Goal: Book appointment/travel/reservation

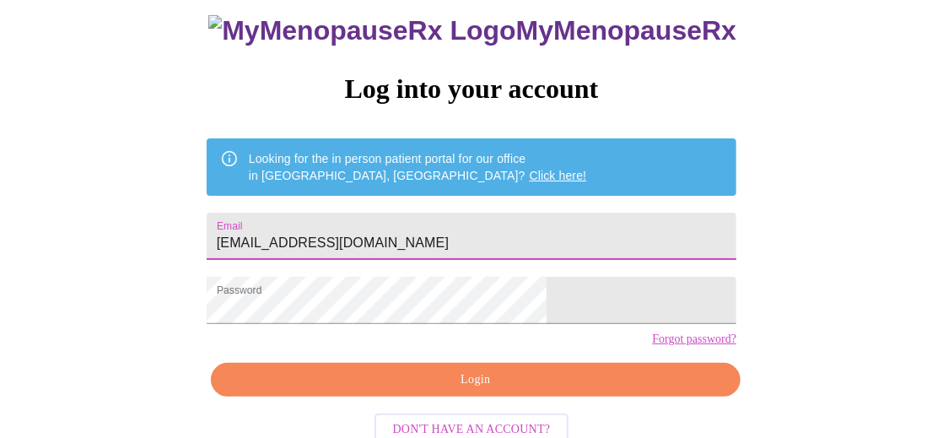
scroll to position [149, 0]
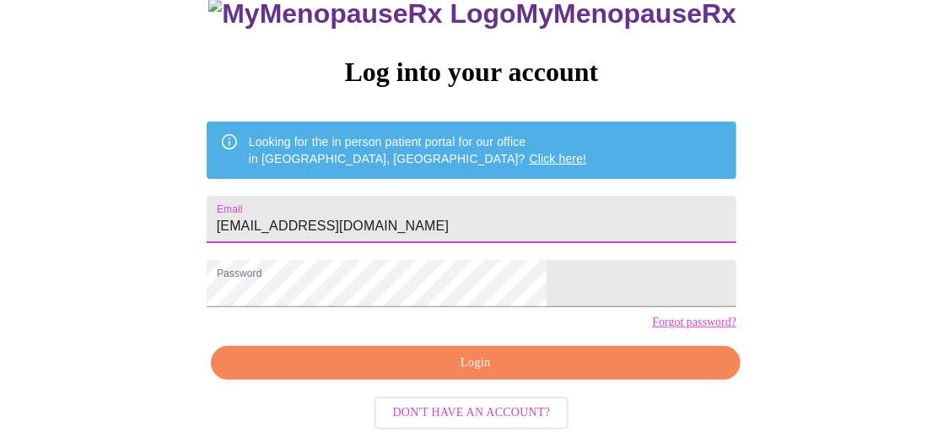
click at [461, 347] on div "MyMenopauseRx Log into your account Looking for the in person patient portal fo…" at bounding box center [471, 190] width 563 height 438
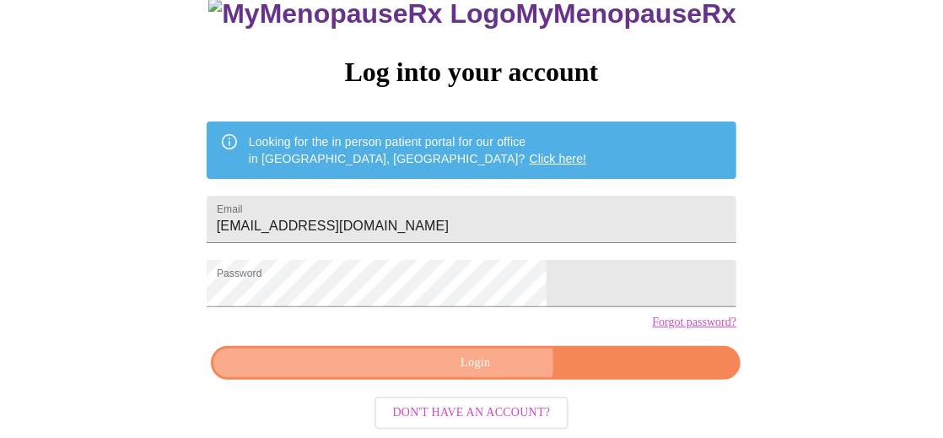
click at [464, 364] on span "Login" at bounding box center [475, 362] width 491 height 21
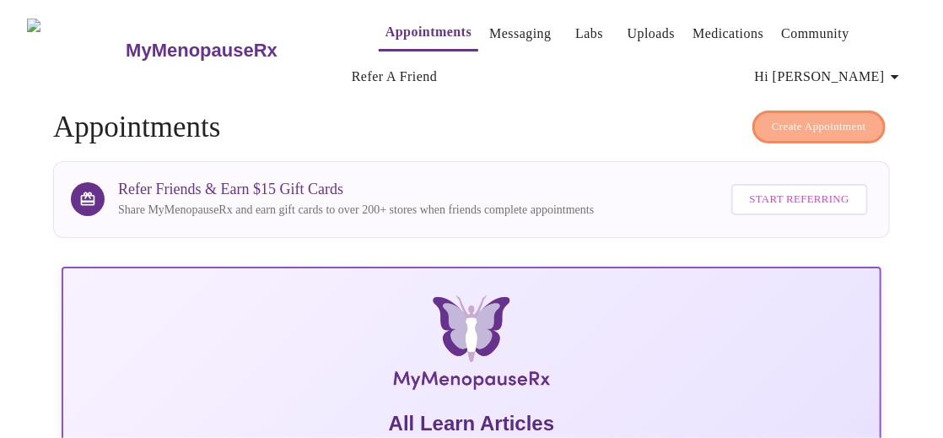
click at [788, 117] on span "Create Appointment" at bounding box center [819, 126] width 94 height 19
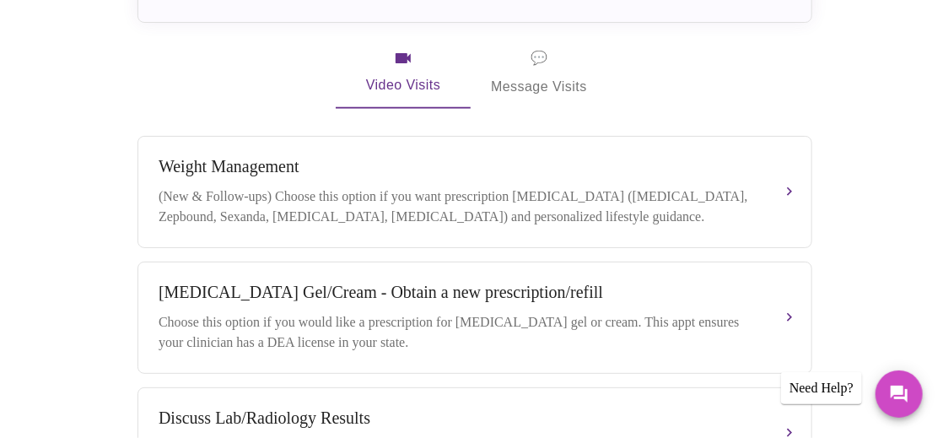
scroll to position [283, 0]
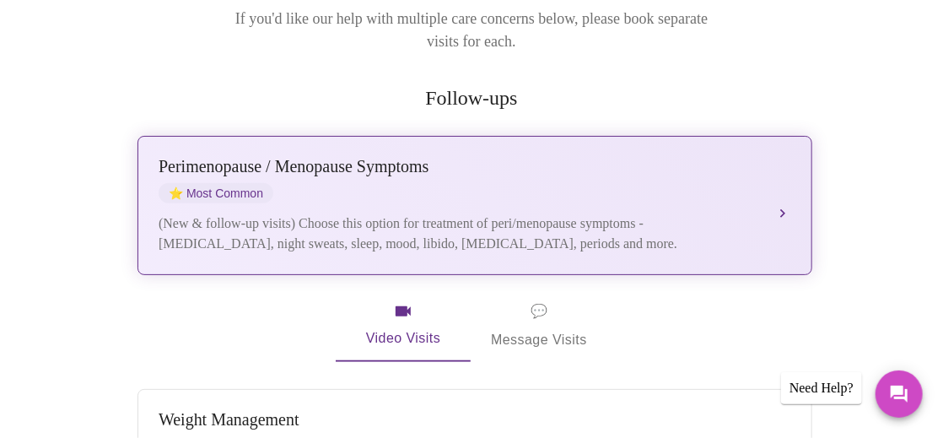
click at [615, 179] on div "[MEDICAL_DATA] / Menopause Symptoms ⭐ Most Common (New & follow-up visits) Choo…" at bounding box center [475, 205] width 632 height 97
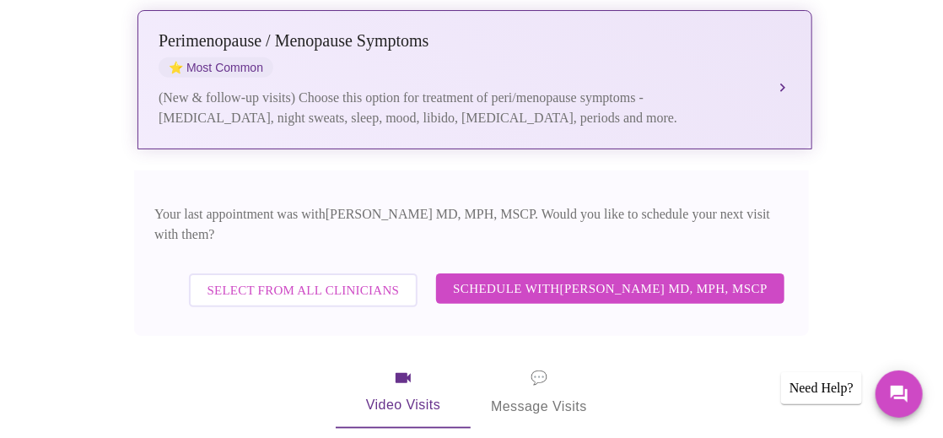
scroll to position [410, 0]
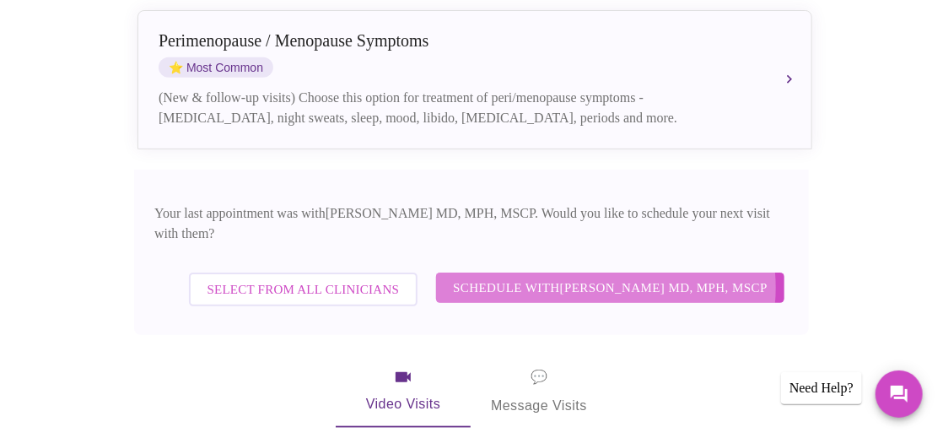
click at [605, 277] on span "Schedule with [PERSON_NAME] MD, MPH, MSCP" at bounding box center [610, 288] width 315 height 22
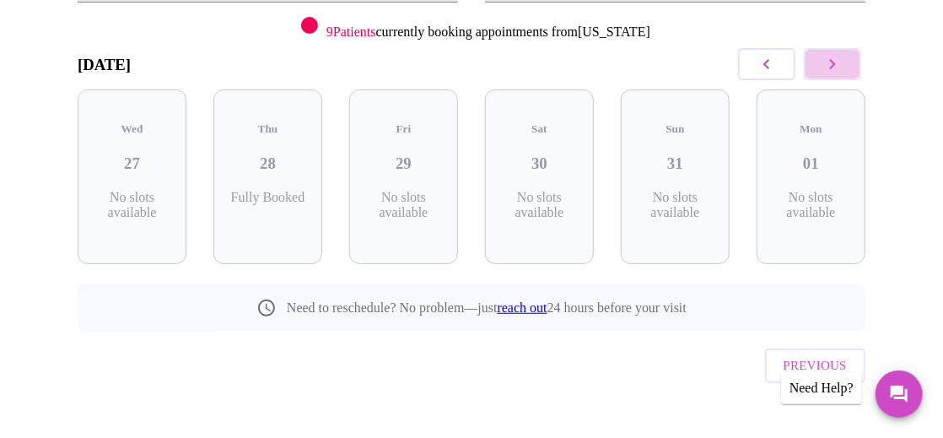
click at [840, 61] on icon "button" at bounding box center [832, 64] width 20 height 20
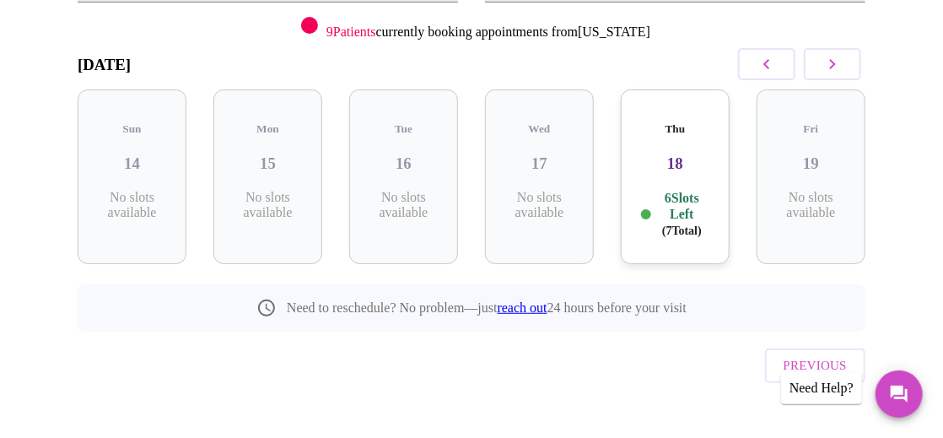
click at [840, 61] on icon "button" at bounding box center [832, 64] width 20 height 20
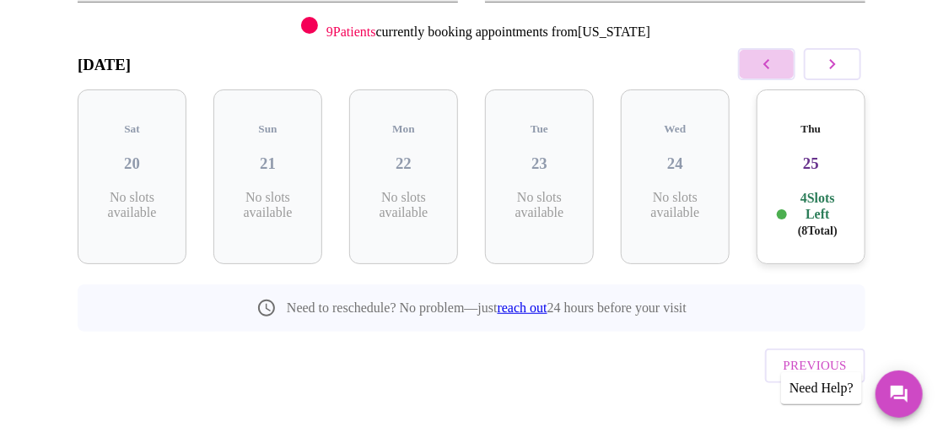
click at [772, 77] on button "button" at bounding box center [766, 64] width 57 height 32
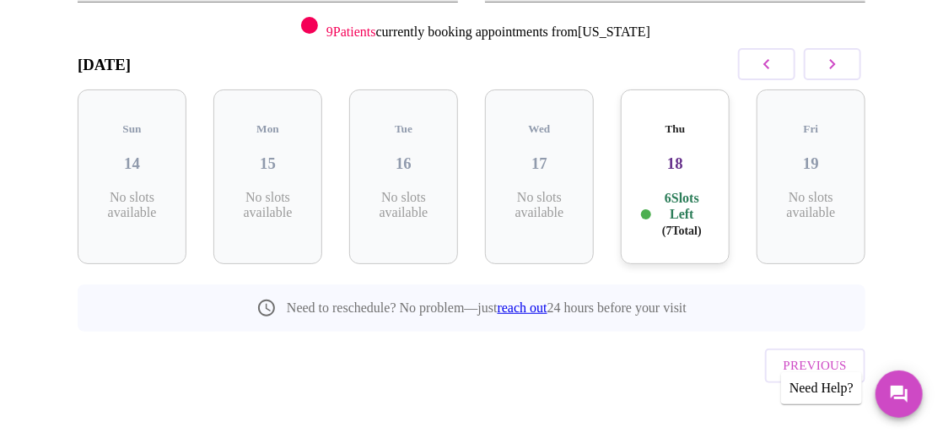
click at [837, 62] on icon "button" at bounding box center [832, 64] width 20 height 20
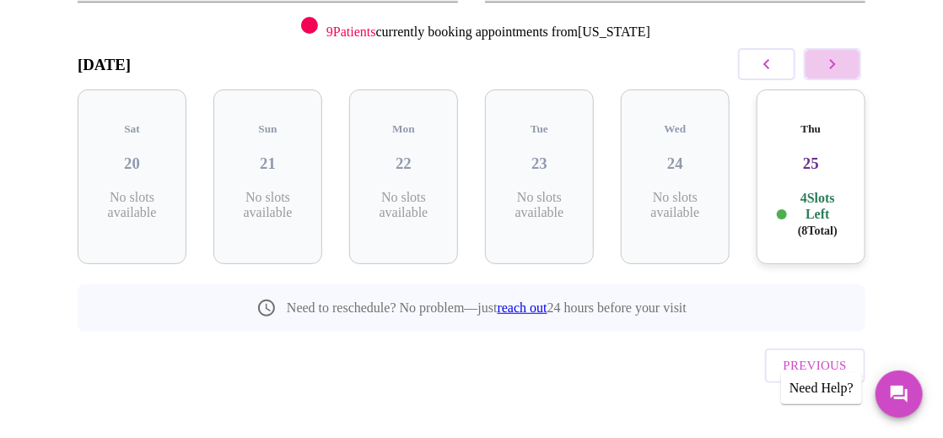
click at [837, 62] on icon "button" at bounding box center [832, 64] width 20 height 20
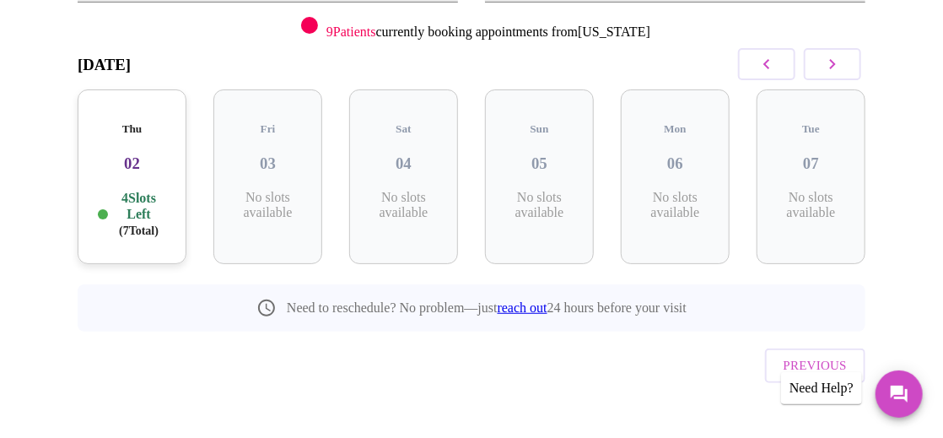
click at [837, 62] on icon "button" at bounding box center [832, 64] width 20 height 20
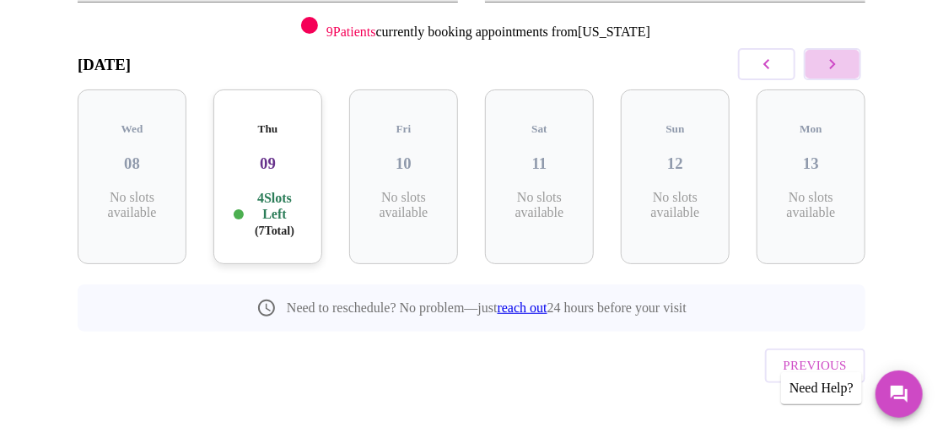
click at [837, 62] on icon "button" at bounding box center [832, 64] width 20 height 20
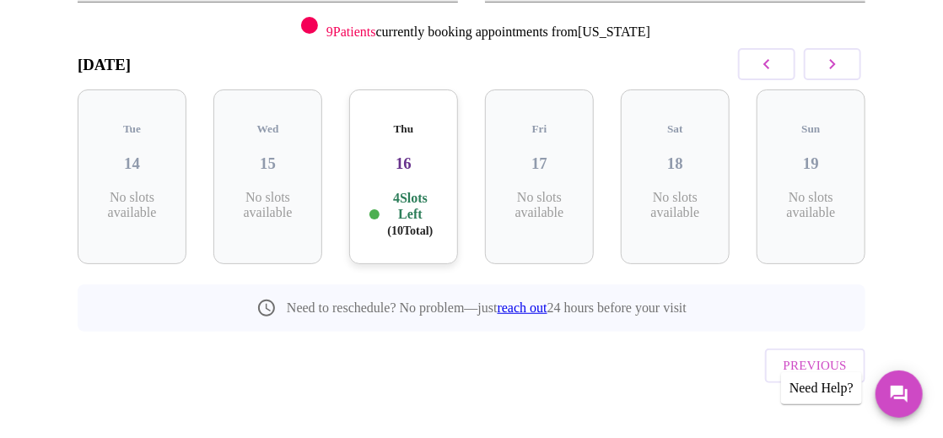
click at [837, 62] on icon "button" at bounding box center [832, 64] width 20 height 20
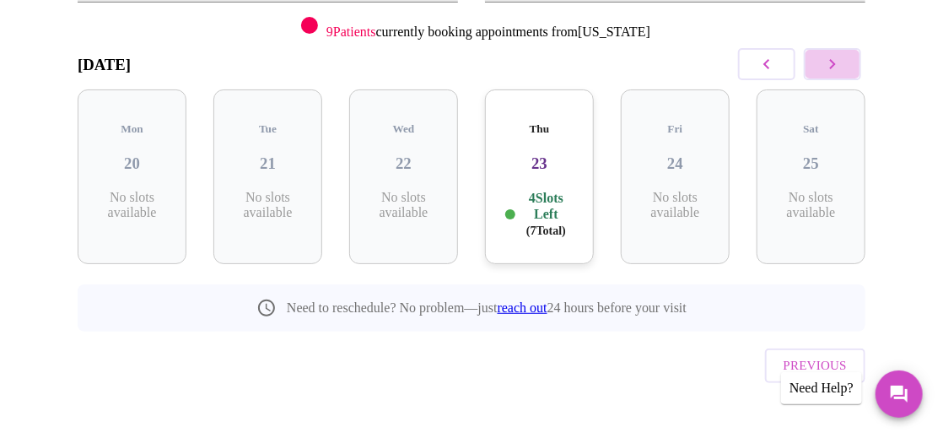
click at [837, 62] on icon "button" at bounding box center [832, 64] width 20 height 20
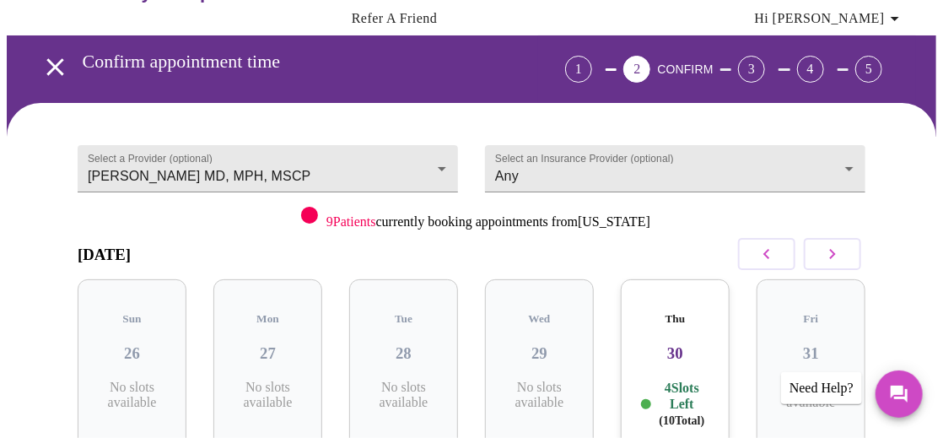
scroll to position [0, 0]
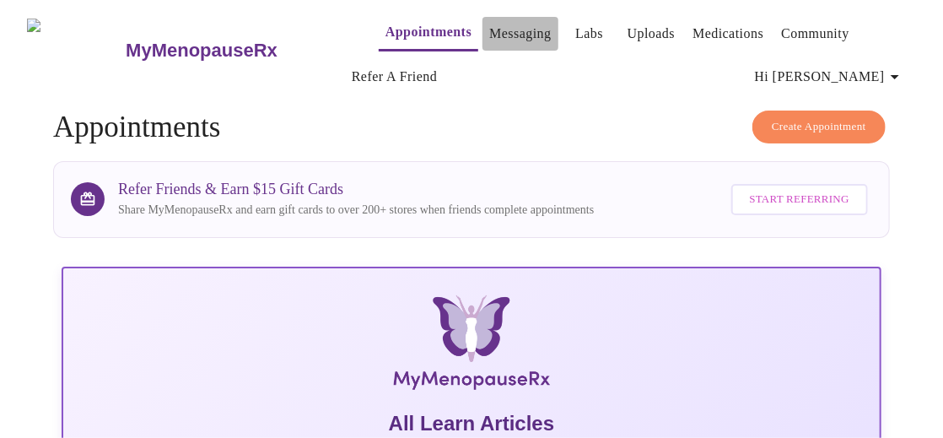
click at [512, 40] on button "Messaging" at bounding box center [519, 34] width 75 height 34
click at [489, 28] on link "Messaging" at bounding box center [520, 34] width 62 height 24
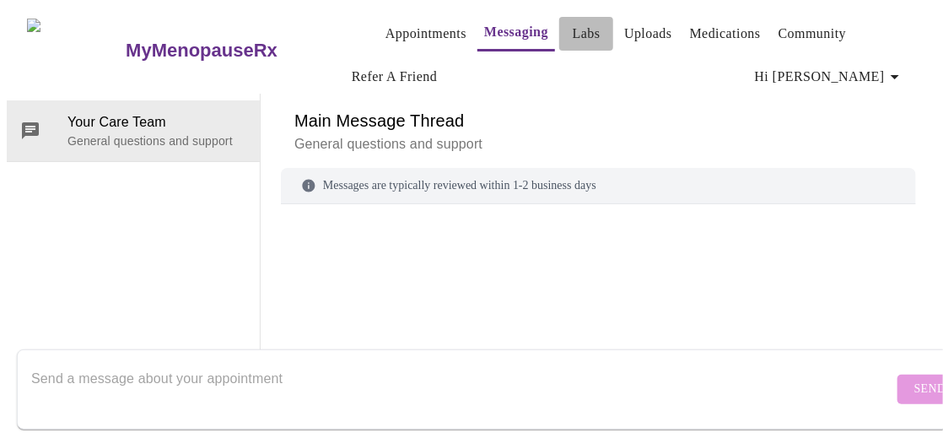
click at [573, 34] on link "Labs" at bounding box center [587, 34] width 28 height 24
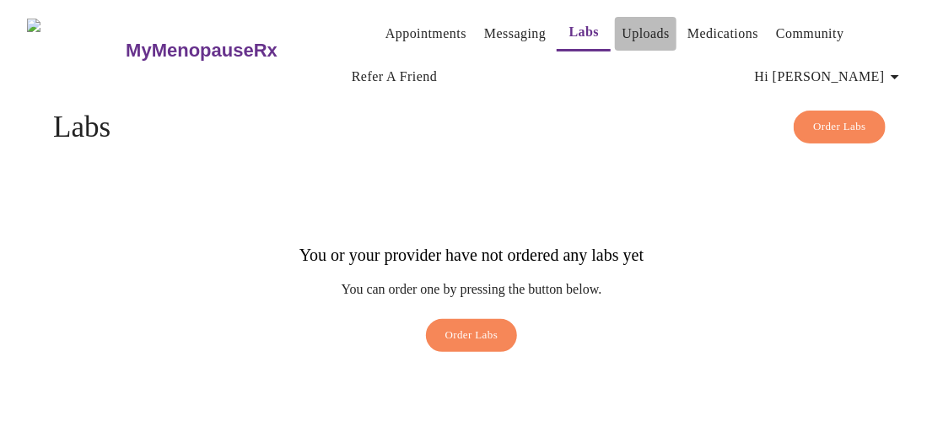
click at [621, 29] on link "Uploads" at bounding box center [645, 34] width 48 height 24
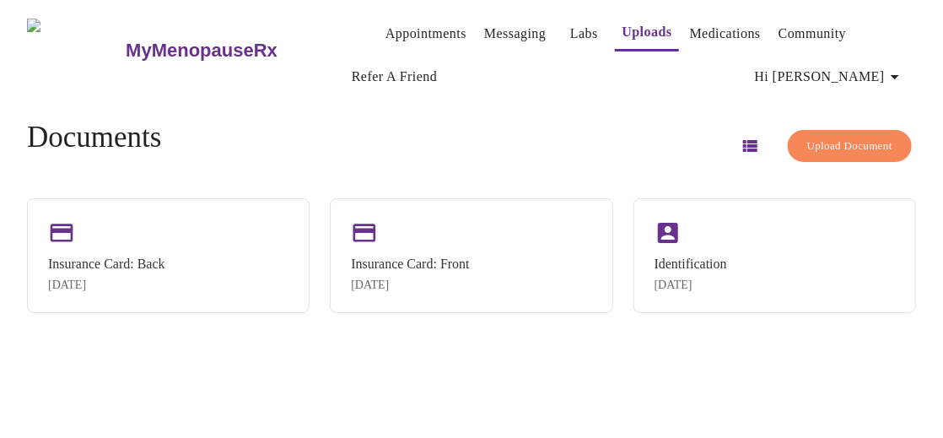
click at [696, 26] on link "Medications" at bounding box center [725, 34] width 71 height 24
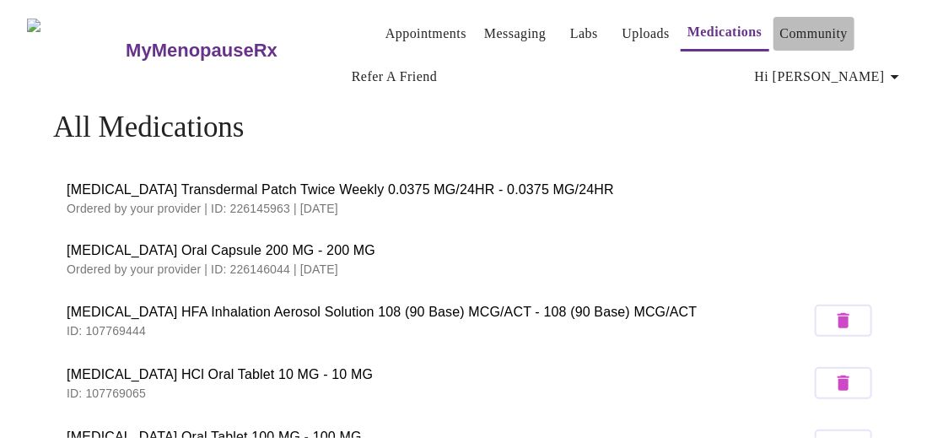
click at [780, 34] on link "Community" at bounding box center [814, 34] width 68 height 24
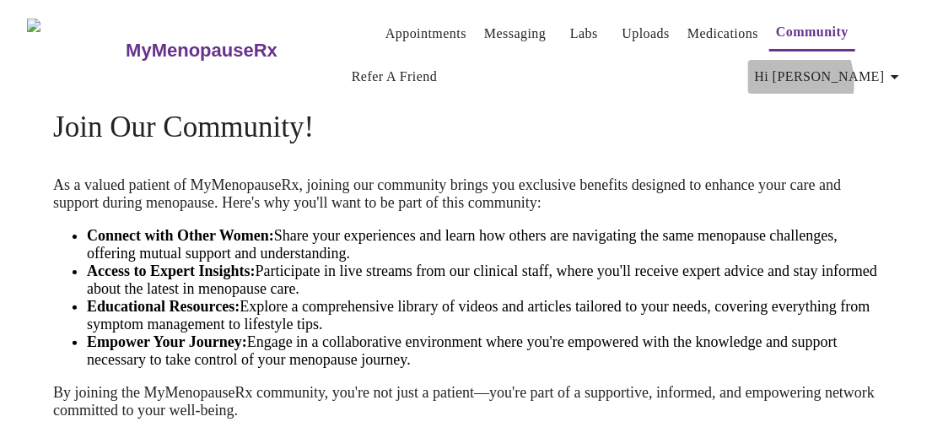
click at [840, 77] on span "Hi [PERSON_NAME]" at bounding box center [830, 77] width 150 height 24
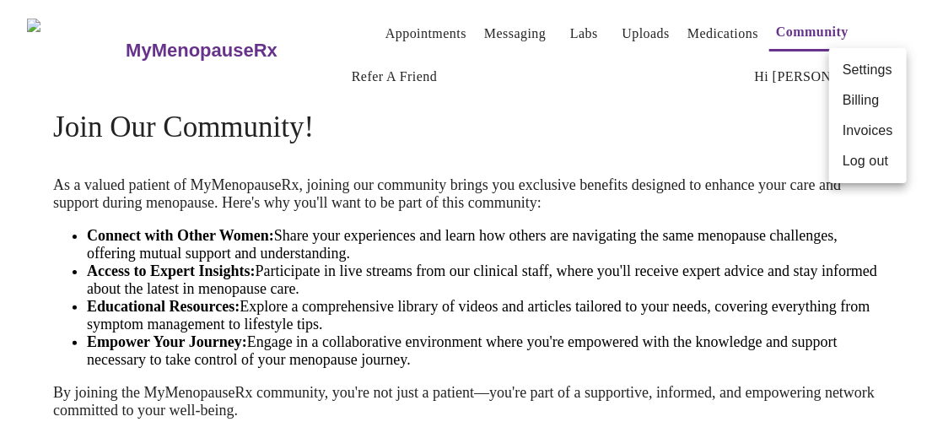
click at [693, 79] on div at bounding box center [471, 219] width 943 height 438
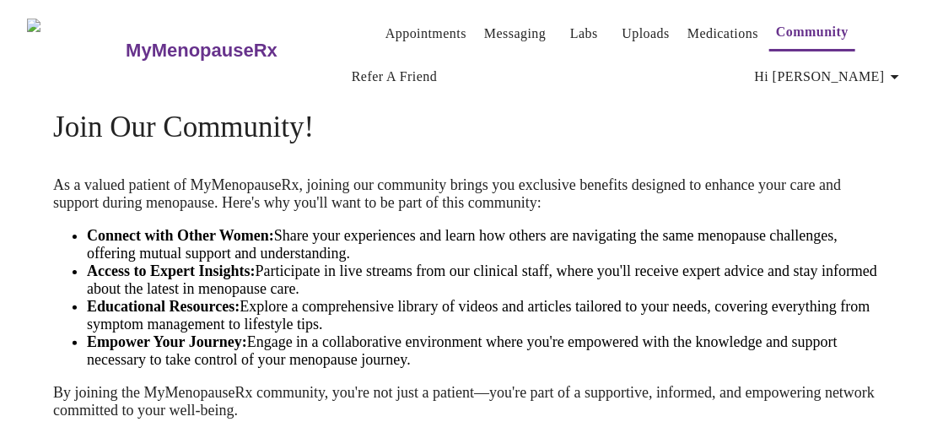
click at [181, 62] on div "MyMenopauseRx Appointments Messaging Labs Uploads Medications Community Refer a…" at bounding box center [471, 50] width 929 height 87
click at [57, 42] on img at bounding box center [75, 50] width 97 height 63
click at [126, 41] on h3 "MyMenopauseRx" at bounding box center [202, 51] width 152 height 22
